Goal: Task Accomplishment & Management: Manage account settings

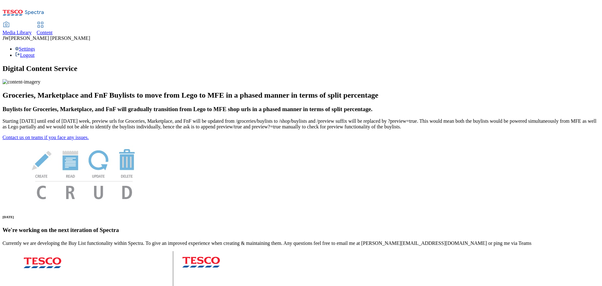
click at [32, 30] on span "Media Library" at bounding box center [17, 32] width 29 height 5
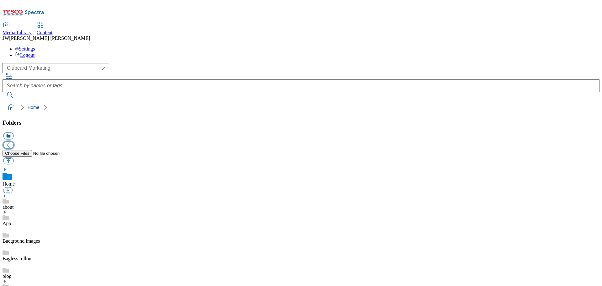
scroll to position [0, 0]
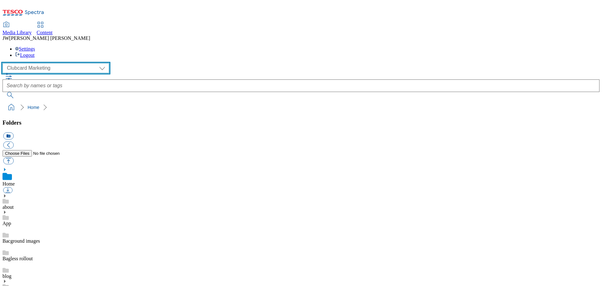
click at [52, 63] on select "Clubcard Marketing GHS Marketing UK GHS Product UK GHS ROI iGHS Marketing CE iG…" at bounding box center [56, 68] width 107 height 10
select select "flare-ghs-mktg"
click at [4, 63] on select "Clubcard Marketing GHS Marketing UK GHS Product UK GHS ROI iGHS Marketing CE iG…" at bounding box center [56, 68] width 107 height 10
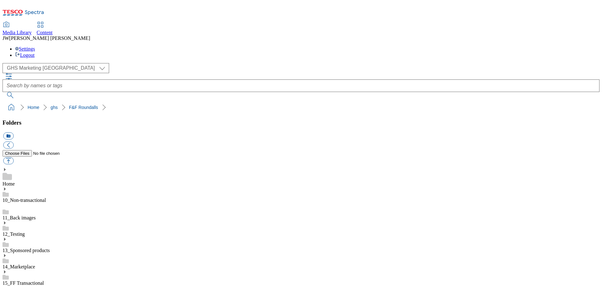
drag, startPoint x: 487, startPoint y: 196, endPoint x: 483, endPoint y: 203, distance: 7.6
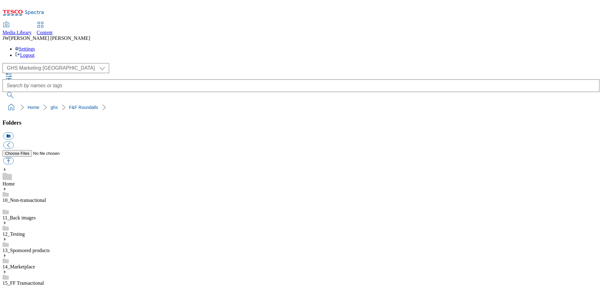
scroll to position [0, 100]
type input "rounded_super_department_clothing_and_accessories_department_halloween"
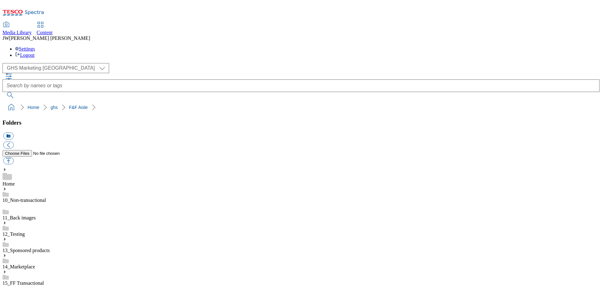
drag, startPoint x: 421, startPoint y: 188, endPoint x: 492, endPoint y: 181, distance: 70.9
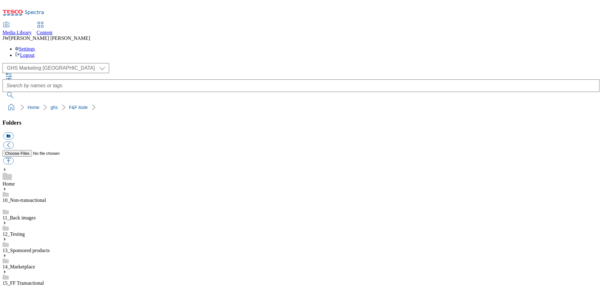
type input "thumbnail_super_department_clothing_and_accessories_department_halloween"
